Goal: Check status: Check status

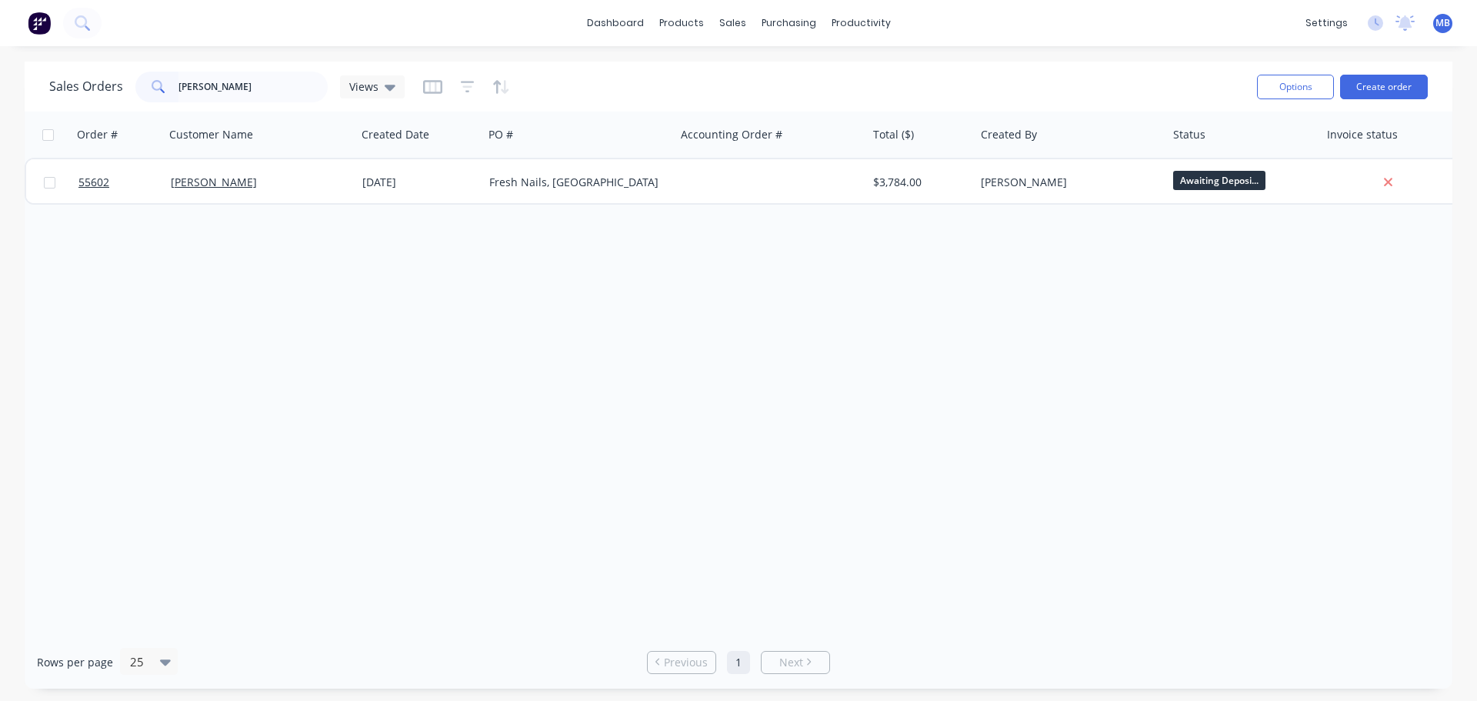
click at [145, 86] on div "[PERSON_NAME]" at bounding box center [231, 87] width 192 height 31
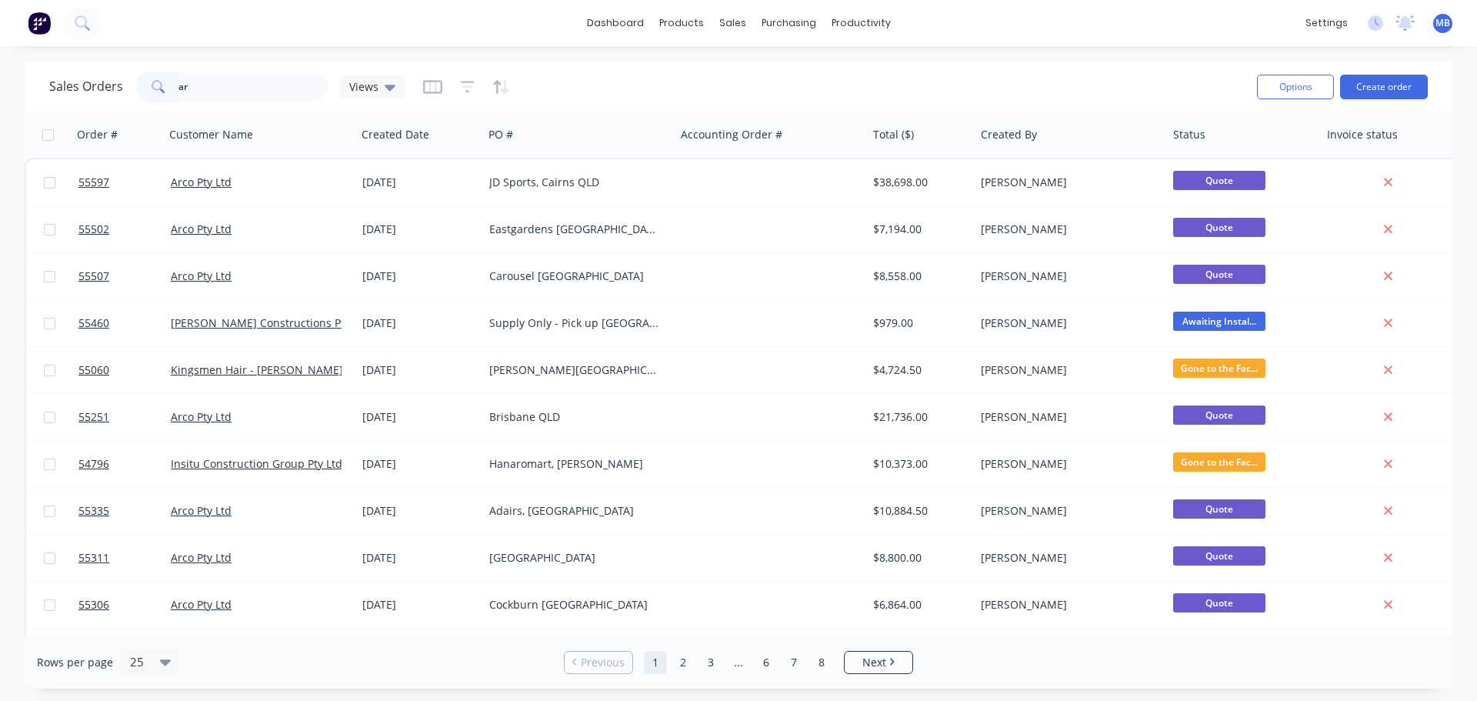
type input "a"
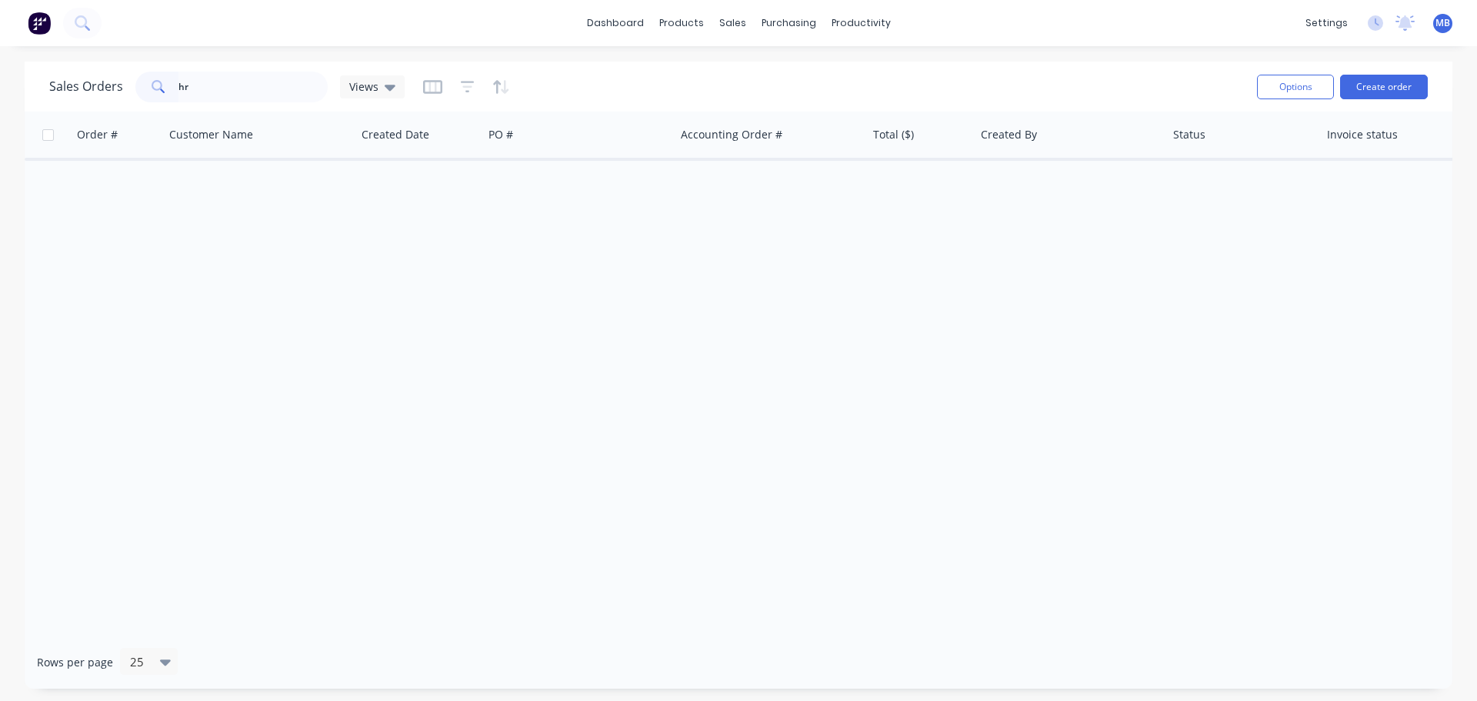
type input "h"
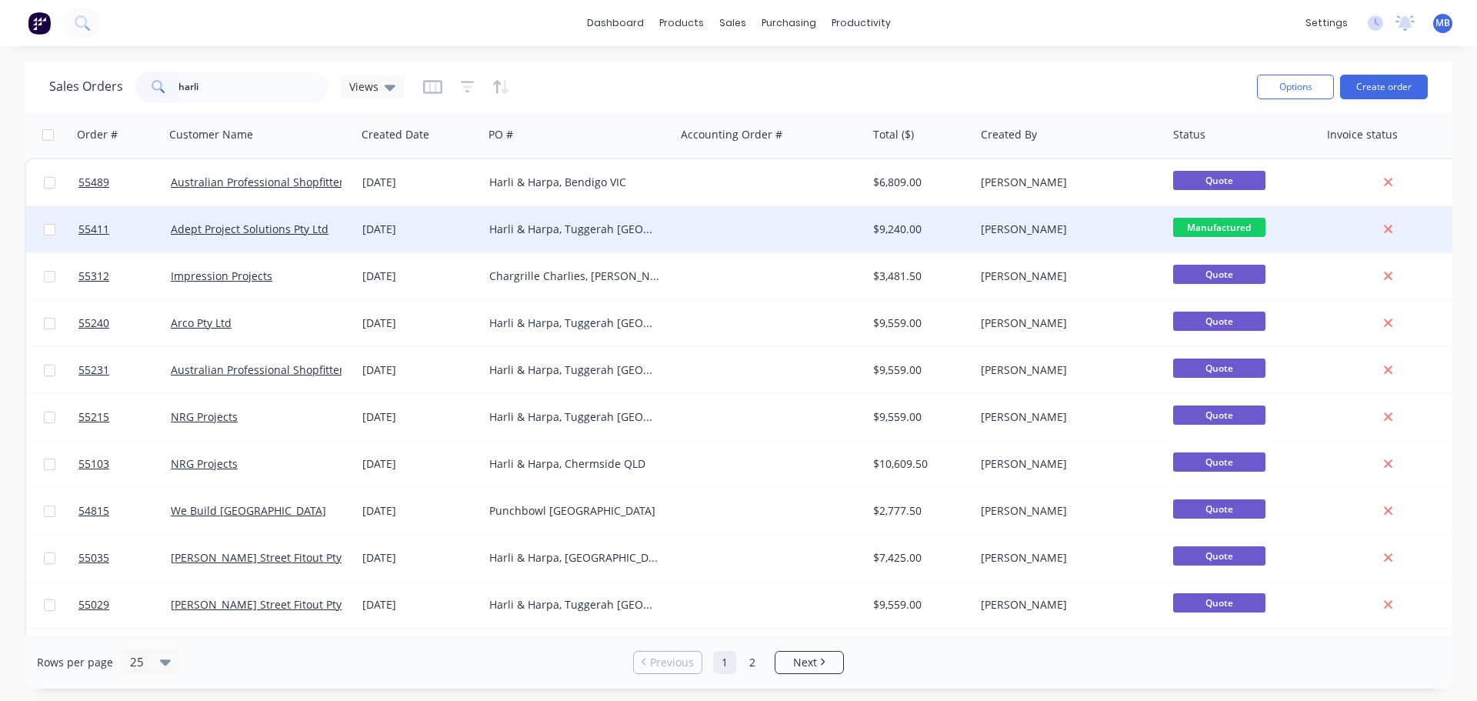
type input "harli"
click at [890, 233] on div "$9,240.00" at bounding box center [918, 229] width 91 height 15
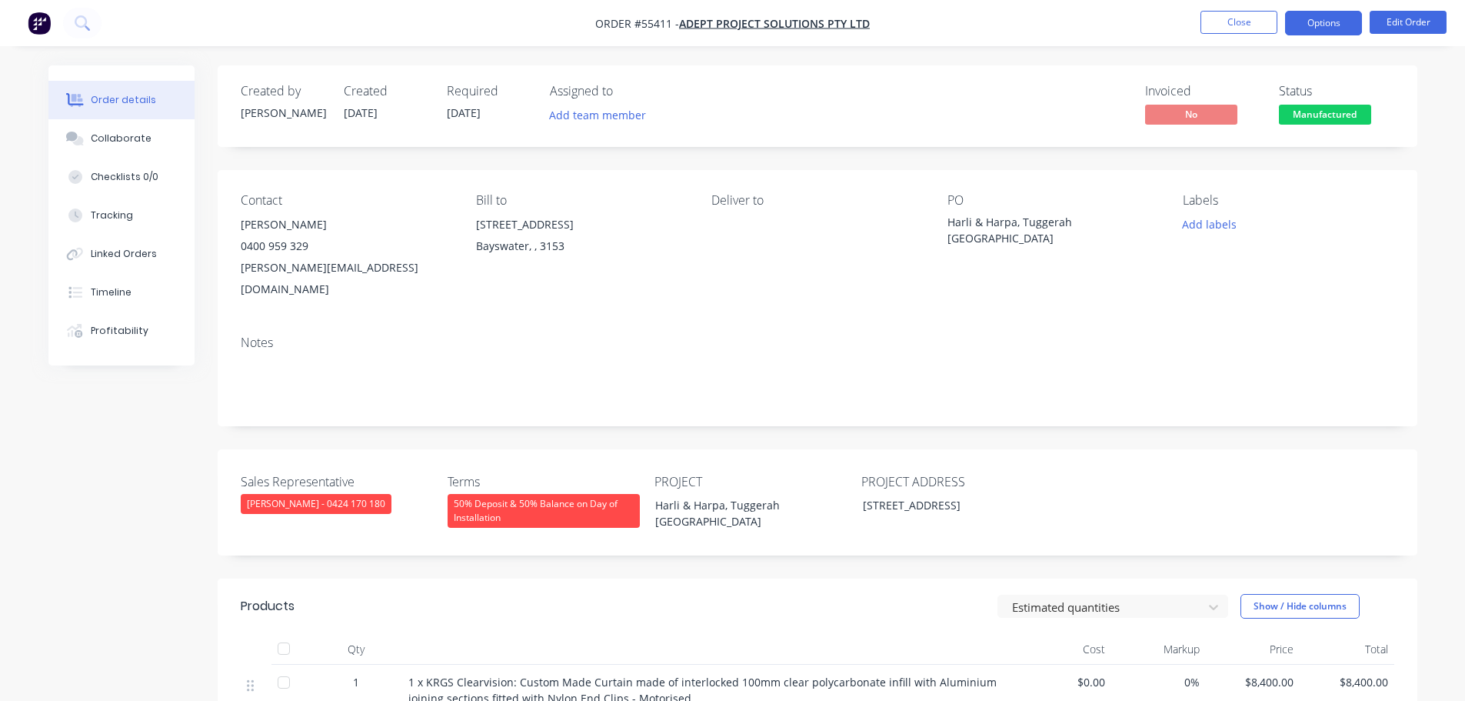
click at [1312, 19] on button "Options" at bounding box center [1323, 23] width 77 height 25
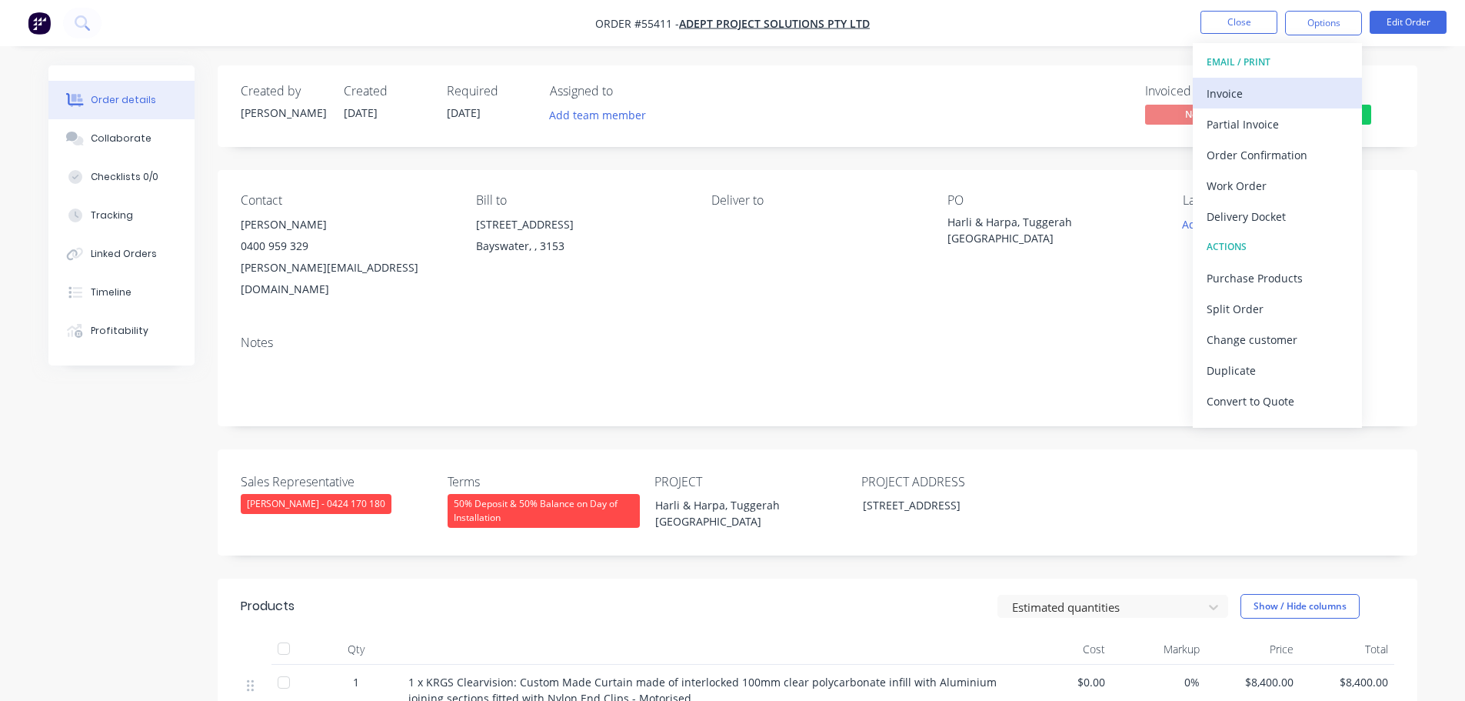
click at [1224, 88] on div "Invoice" at bounding box center [1278, 93] width 142 height 22
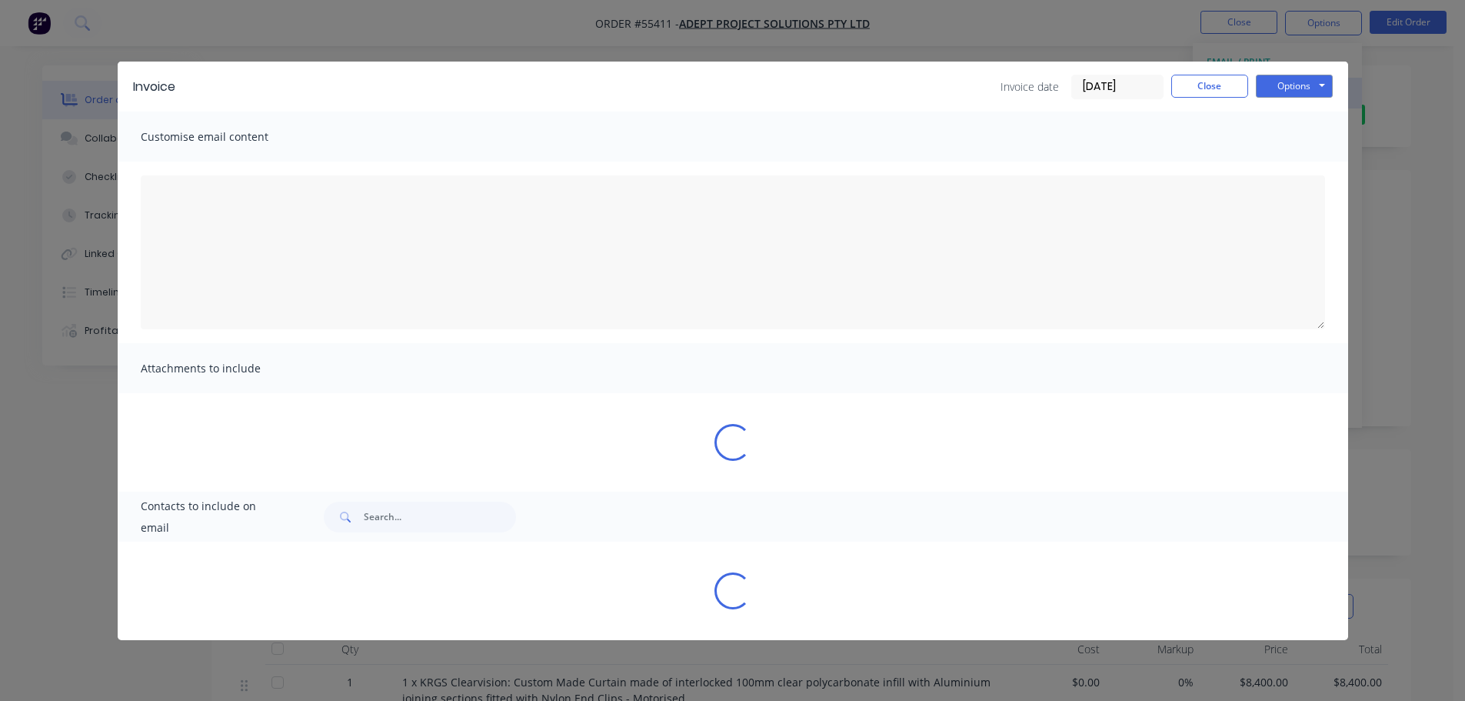
type textarea "A PDF copy of the order has been attached to this email. To view your order onl…"
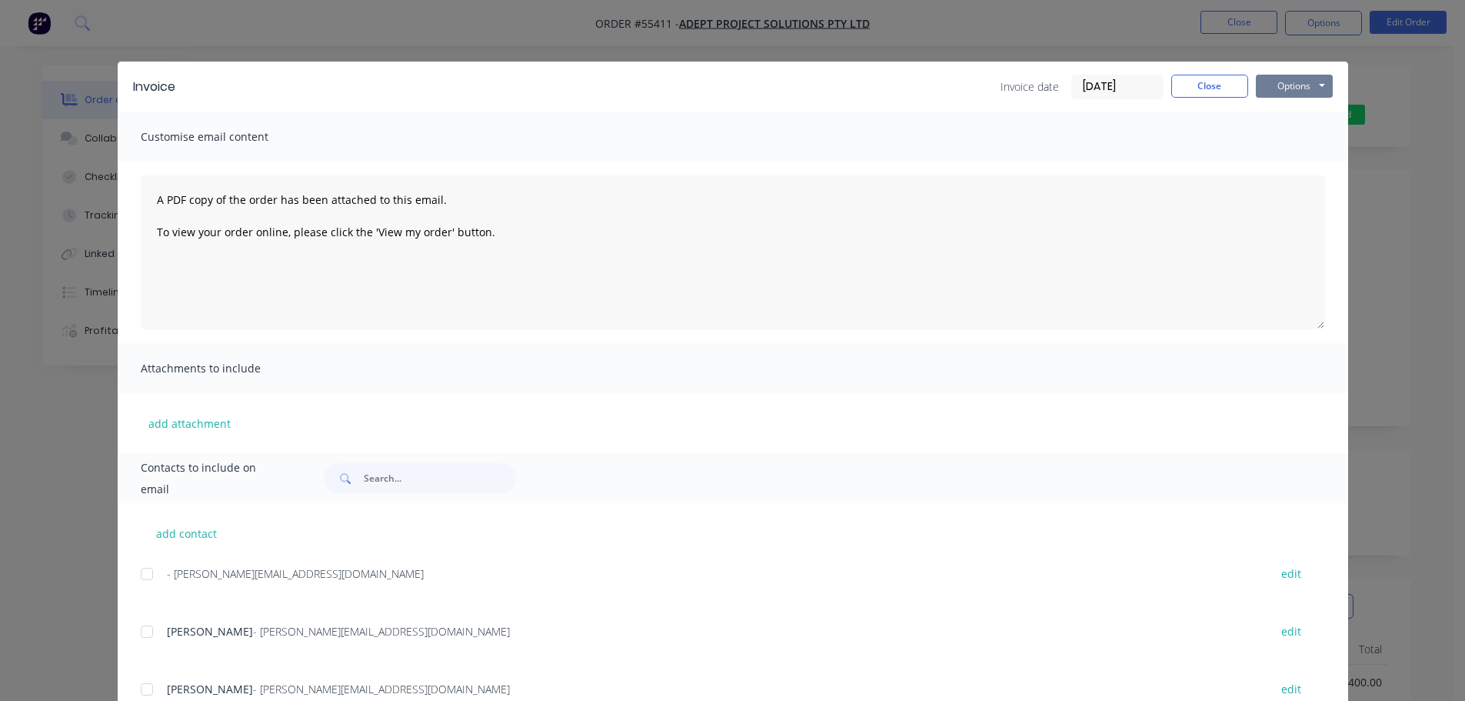
click at [1268, 85] on button "Options" at bounding box center [1294, 86] width 77 height 23
click at [1262, 136] on button "Print" at bounding box center [1305, 138] width 98 height 25
click at [1181, 86] on button "Close" at bounding box center [1209, 86] width 77 height 23
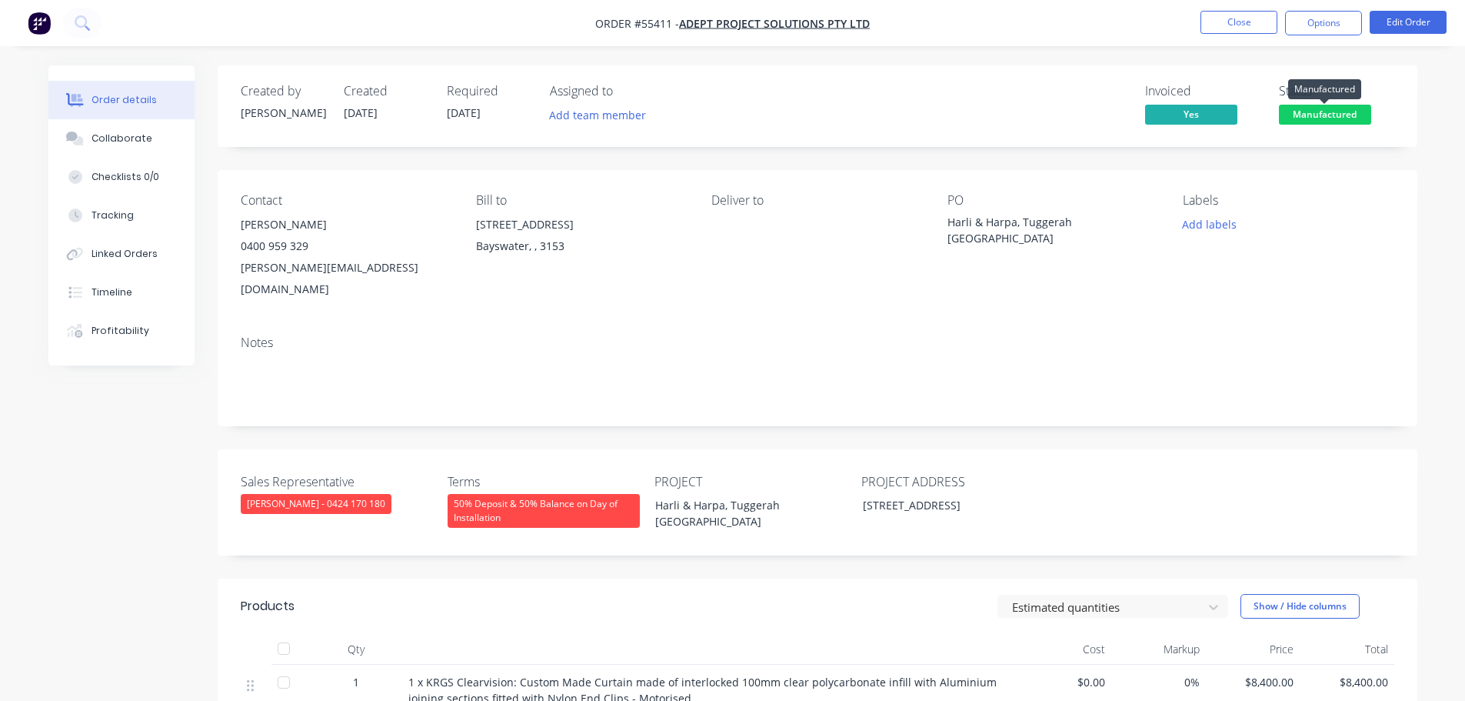
click at [1285, 112] on span "Manufactured" at bounding box center [1325, 114] width 92 height 19
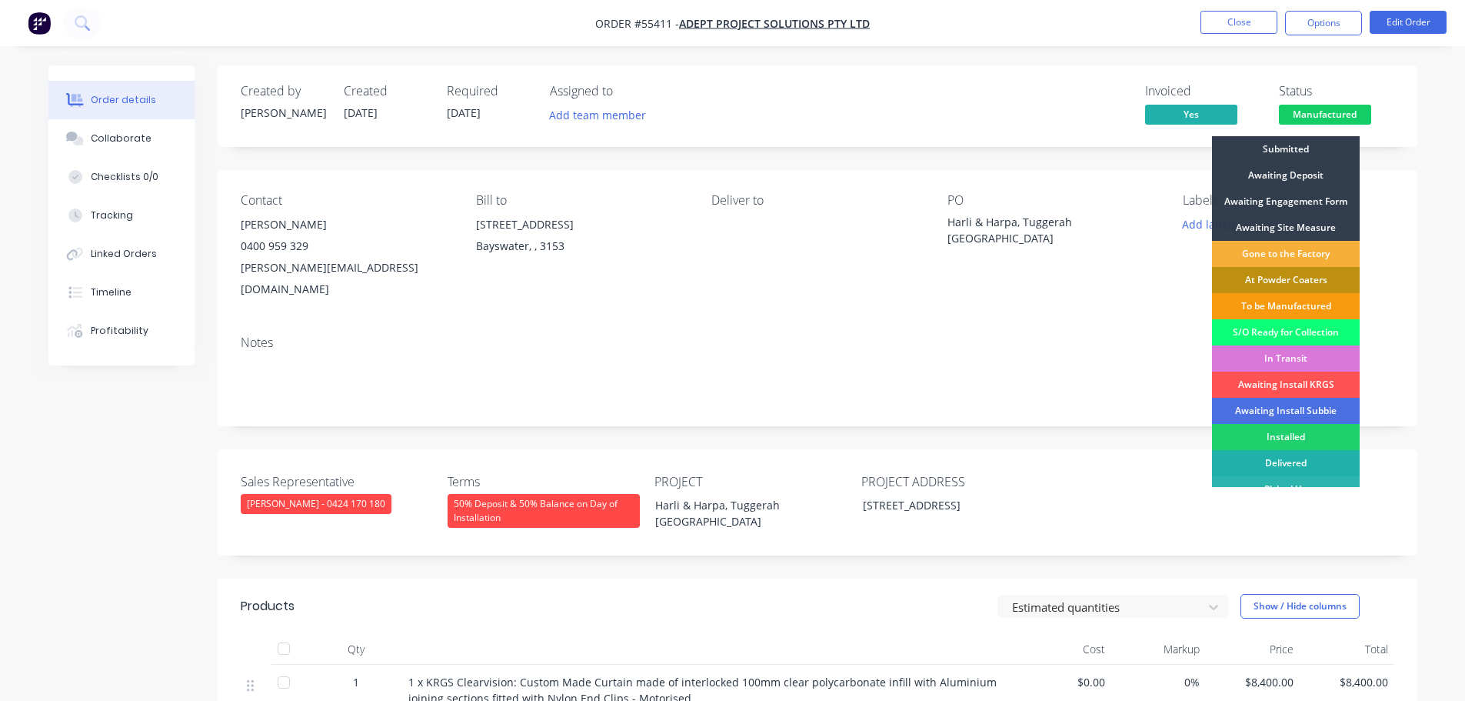
click at [1276, 459] on div "Delivered" at bounding box center [1286, 463] width 148 height 26
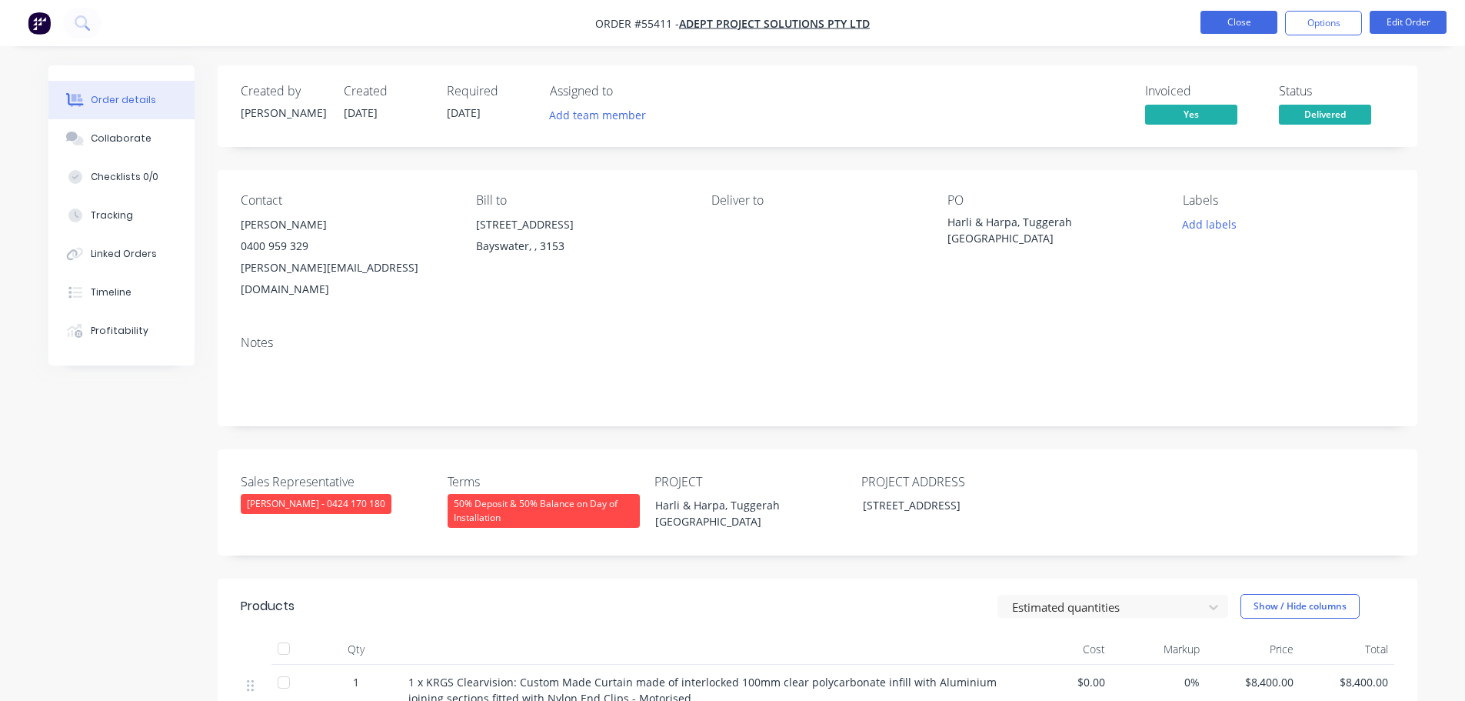
click at [1249, 22] on button "Close" at bounding box center [1239, 22] width 77 height 23
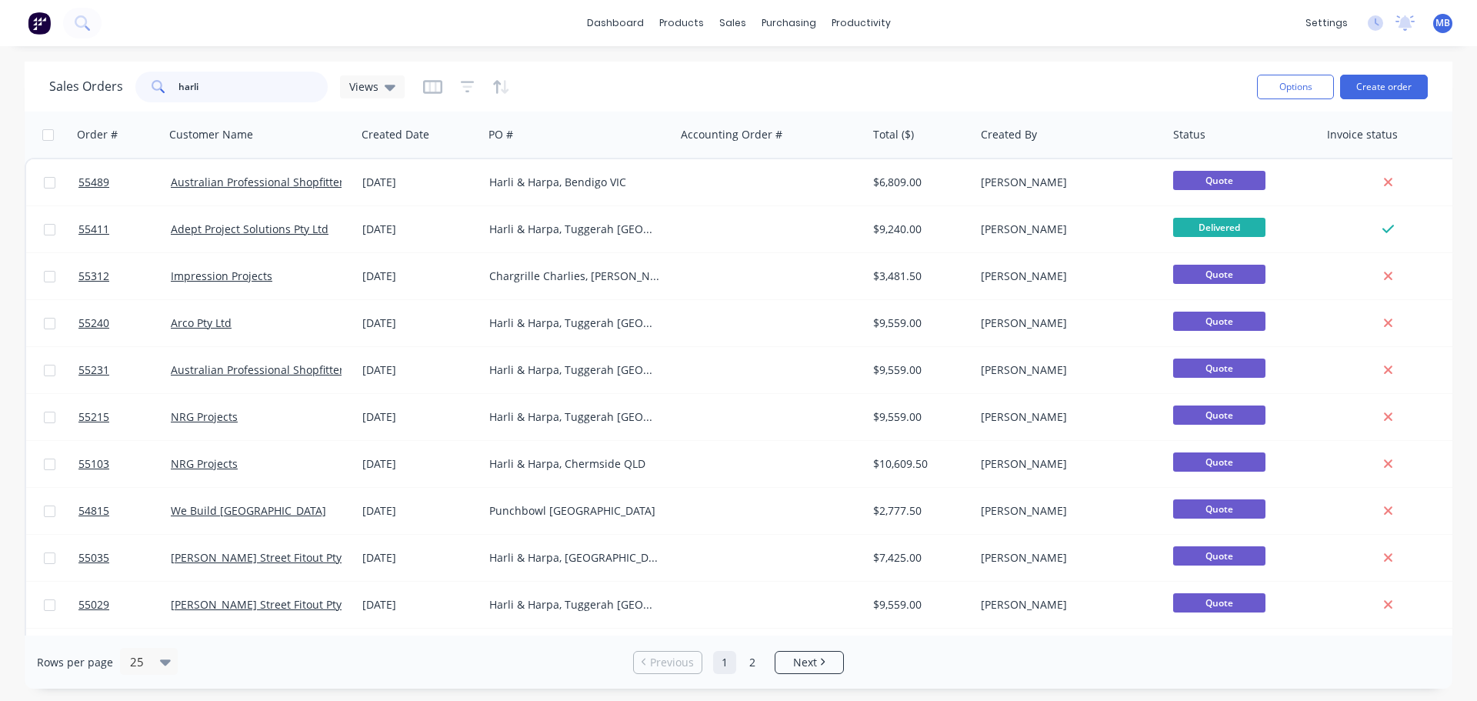
drag, startPoint x: 215, startPoint y: 85, endPoint x: 152, endPoint y: 75, distance: 63.7
click at [152, 75] on div "harli" at bounding box center [231, 87] width 192 height 31
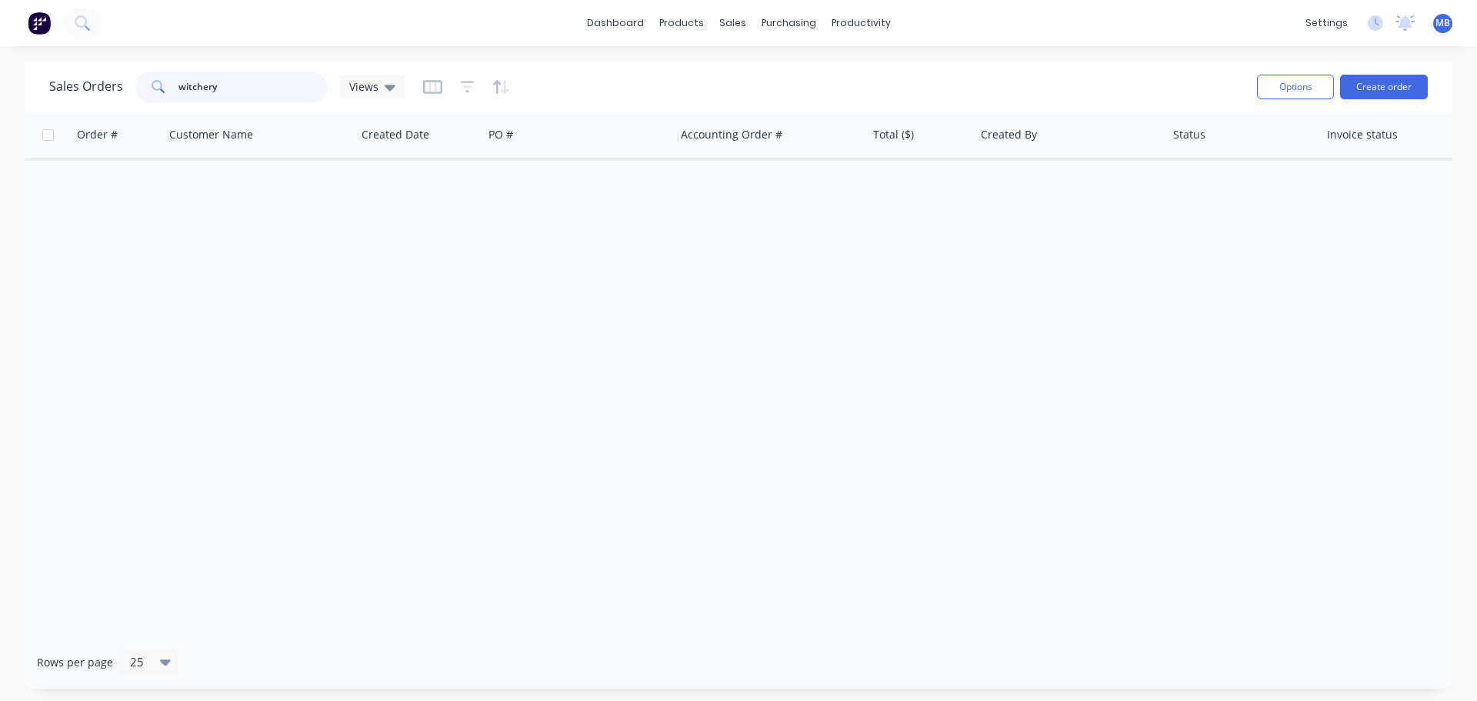
type input "witchery"
